Goal: Task Accomplishment & Management: Manage account settings

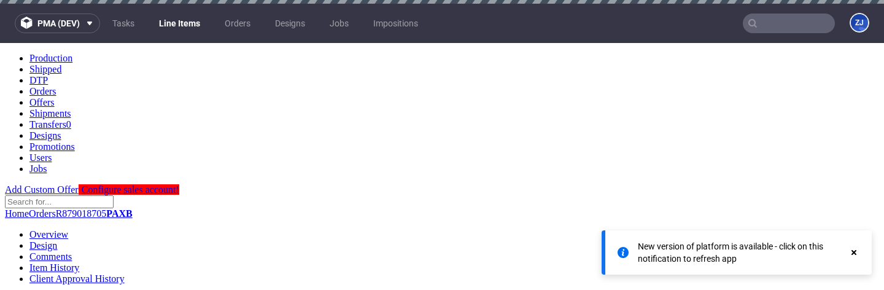
scroll to position [1361, 0]
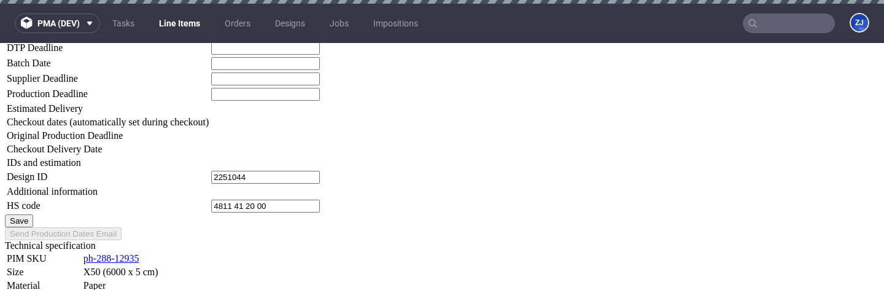
scroll to position [1407, 0]
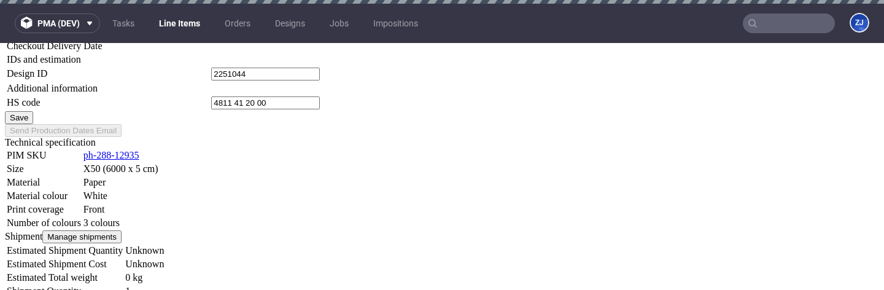
scroll to position [1473, 0]
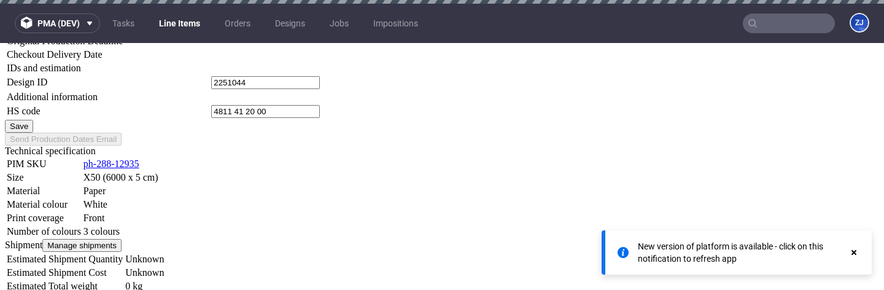
click at [856, 250] on use at bounding box center [854, 252] width 5 height 5
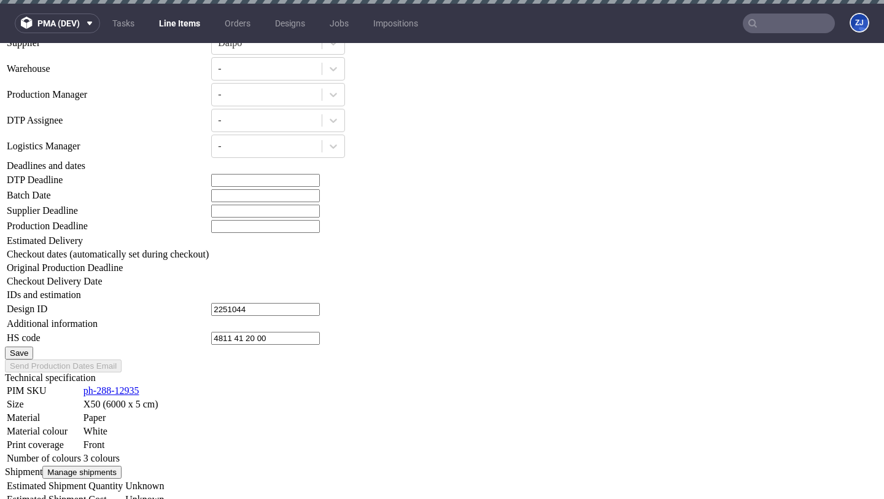
scroll to position [1243, 0]
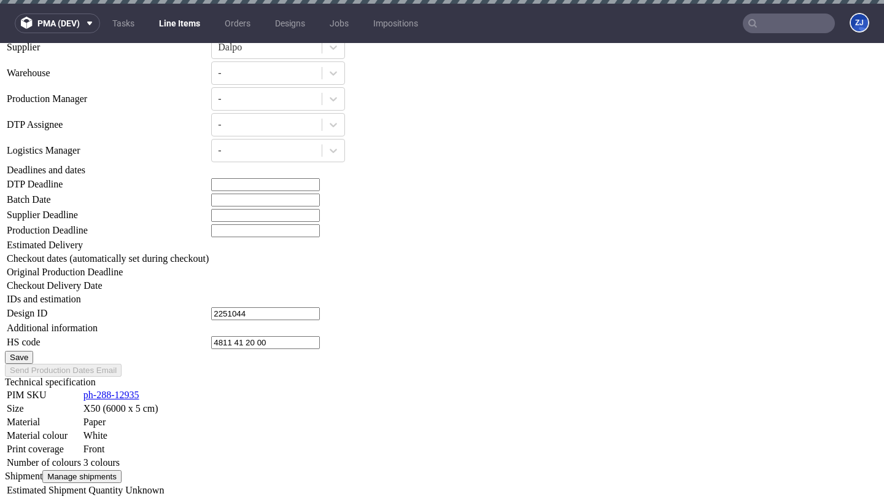
click at [407, 289] on div "Customer" at bounding box center [365, 350] width 305 height 11
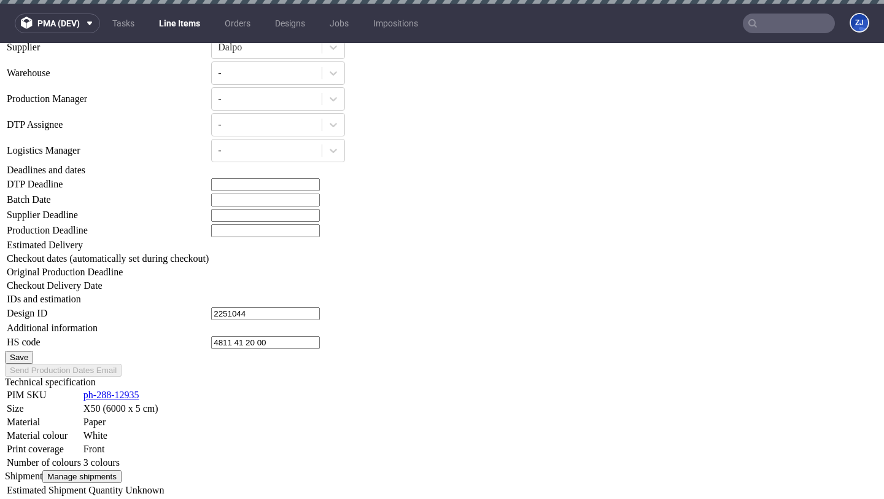
type input "2025-08-27"
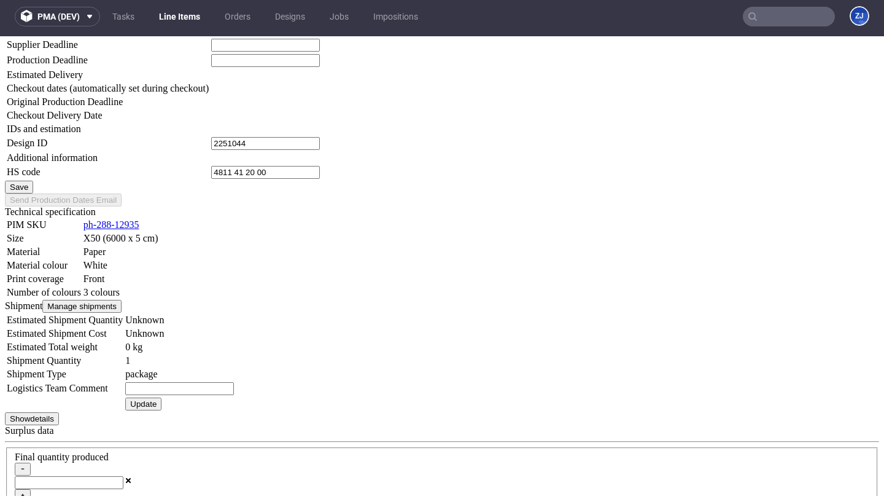
scroll to position [1346, 0]
